Goal: Task Accomplishment & Management: Manage account settings

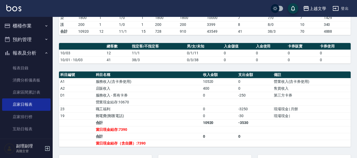
click at [34, 28] on button "櫃檯作業" at bounding box center [26, 26] width 48 height 14
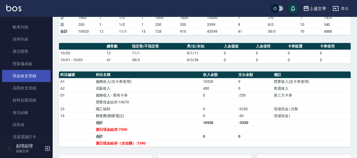
scroll to position [53, 0]
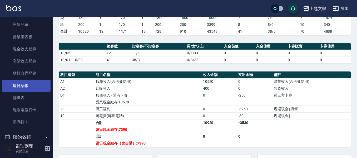
click at [30, 88] on link "每日結帳" at bounding box center [26, 85] width 48 height 12
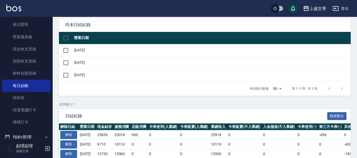
scroll to position [132, 0]
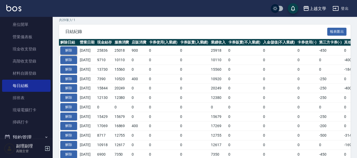
click at [66, 51] on button "解除" at bounding box center [68, 50] width 17 height 8
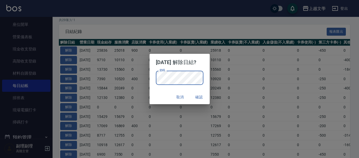
click at [199, 94] on button "確認" at bounding box center [199, 97] width 17 height 10
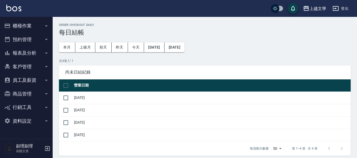
click at [22, 27] on button "櫃檯作業" at bounding box center [26, 26] width 48 height 14
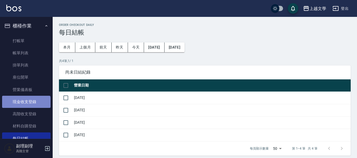
click at [26, 105] on link "現金收支登錄" at bounding box center [26, 101] width 48 height 12
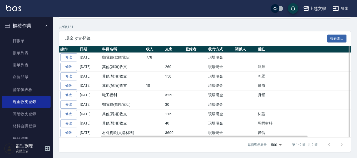
scroll to position [87, 0]
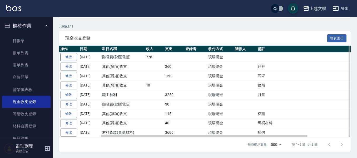
click at [71, 58] on link "修改" at bounding box center [68, 57] width 17 height 8
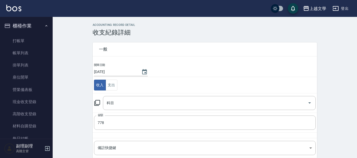
type input "19 郵電費(郵匯電話)"
click at [116, 85] on button "支出" at bounding box center [111, 84] width 12 height 11
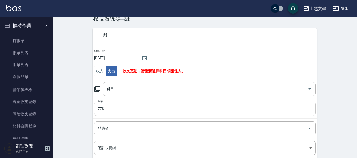
scroll to position [26, 0]
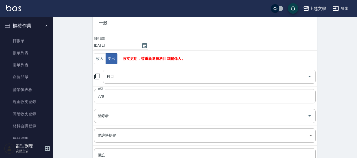
click at [123, 75] on input "科目" at bounding box center [205, 76] width 200 height 9
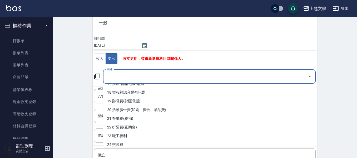
scroll to position [158, 0]
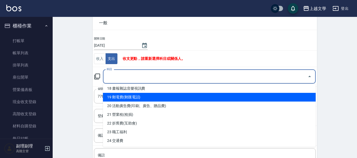
click at [135, 99] on li "19 郵電費(郵匯電話)" at bounding box center [209, 97] width 213 height 9
type input "19 郵電費(郵匯電話)"
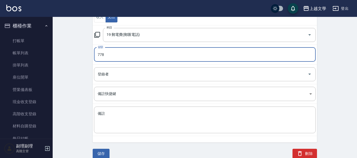
scroll to position [68, 0]
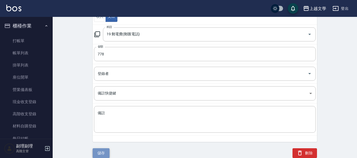
click at [104, 150] on button "儲存" at bounding box center [101, 153] width 17 height 10
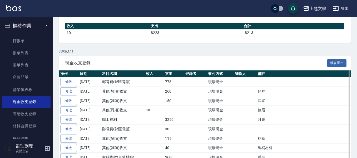
scroll to position [79, 0]
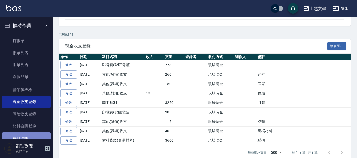
click at [29, 135] on link "每日結帳" at bounding box center [26, 138] width 48 height 12
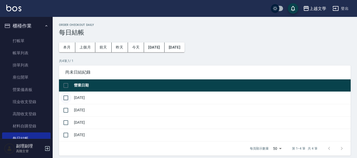
click at [66, 98] on input "checkbox" at bounding box center [65, 97] width 11 height 11
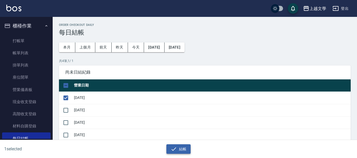
click at [171, 149] on icon "button" at bounding box center [173, 148] width 6 height 6
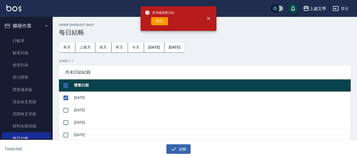
click at [154, 17] on div "是否確認要日結 確定" at bounding box center [159, 18] width 29 height 21
click at [155, 20] on button "確定" at bounding box center [159, 21] width 17 height 8
checkbox input "false"
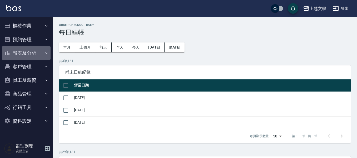
click at [31, 55] on button "報表及分析" at bounding box center [26, 53] width 48 height 14
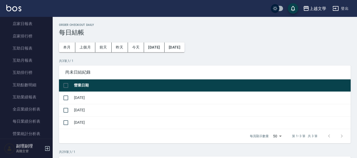
scroll to position [53, 0]
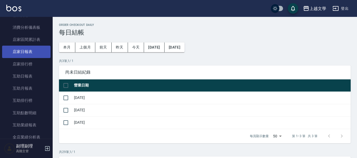
click at [36, 54] on link "店家日報表" at bounding box center [26, 52] width 48 height 12
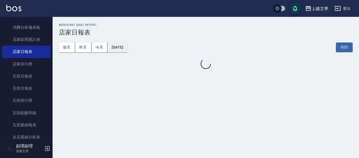
click at [127, 46] on button "[DATE]" at bounding box center [118, 47] width 20 height 10
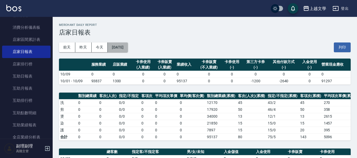
click at [118, 49] on button "[DATE]" at bounding box center [118, 47] width 20 height 10
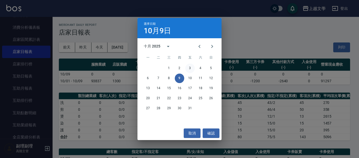
click at [187, 70] on button "3" at bounding box center [189, 67] width 9 height 9
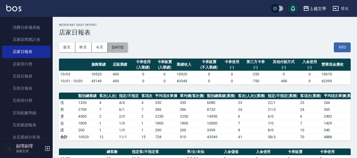
click at [128, 47] on button "[DATE]" at bounding box center [118, 47] width 20 height 10
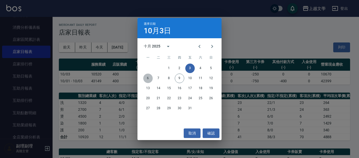
drag, startPoint x: 148, startPoint y: 79, endPoint x: 172, endPoint y: 85, distance: 24.9
click at [148, 79] on button "6" at bounding box center [147, 77] width 9 height 9
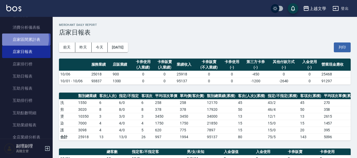
click at [18, 38] on link "店家區間累計表" at bounding box center [26, 39] width 48 height 12
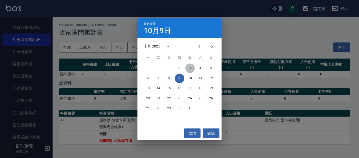
click at [193, 69] on button "3" at bounding box center [189, 67] width 9 height 9
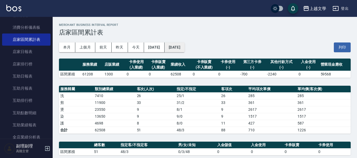
click at [184, 49] on button "[DATE]" at bounding box center [174, 47] width 20 height 10
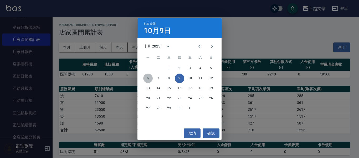
click at [150, 79] on button "6" at bounding box center [147, 77] width 9 height 9
